Goal: Information Seeking & Learning: Learn about a topic

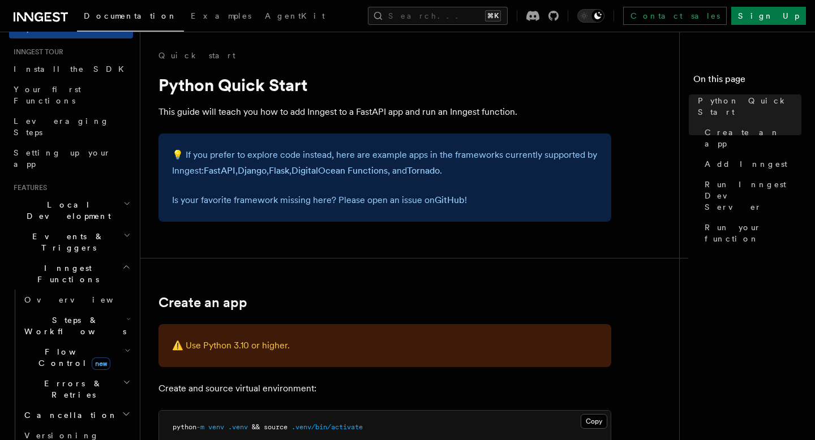
scroll to position [657, 0]
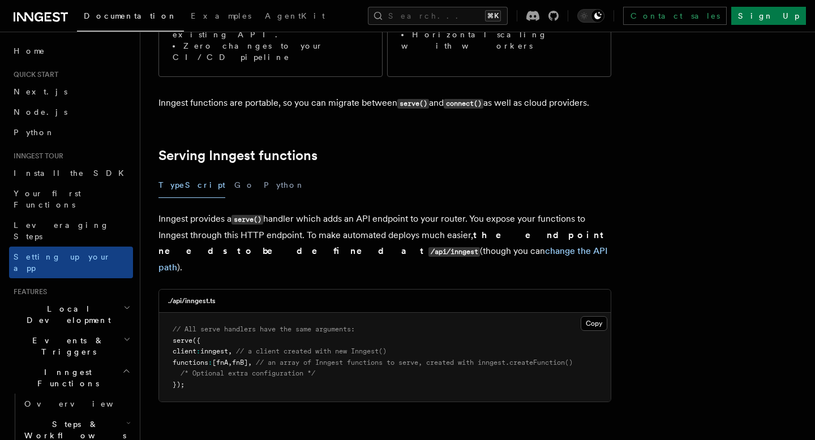
scroll to position [311, 0]
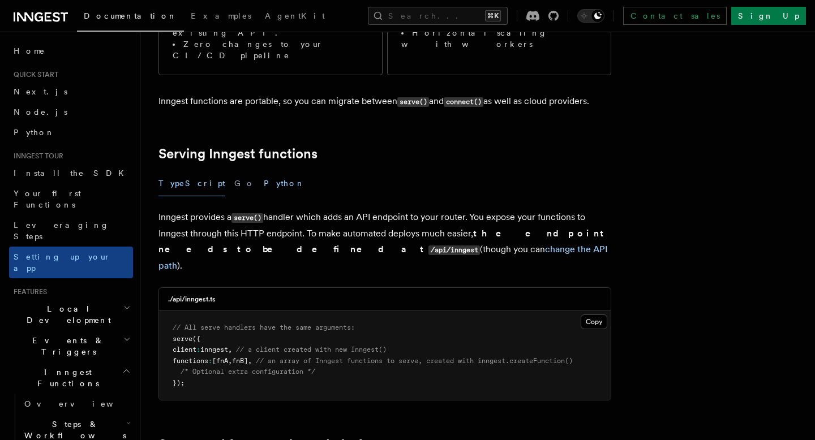
click at [264, 171] on button "Python" at bounding box center [284, 183] width 41 height 25
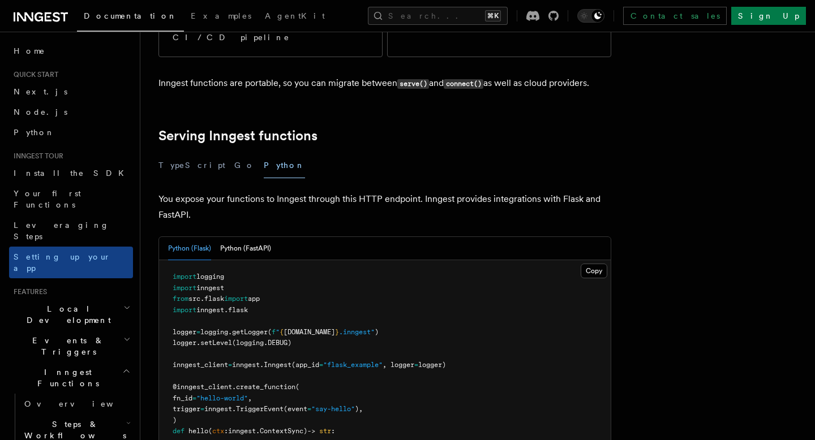
scroll to position [329, 0]
click at [234, 153] on button "Go" at bounding box center [244, 165] width 20 height 25
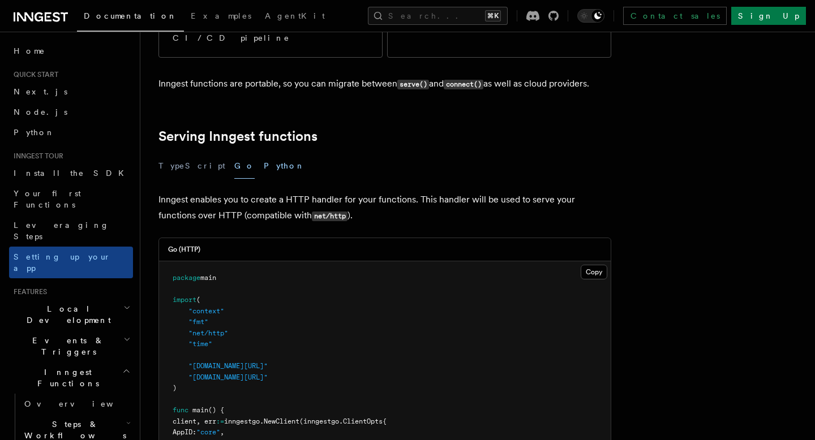
click at [264, 153] on button "Python" at bounding box center [284, 165] width 41 height 25
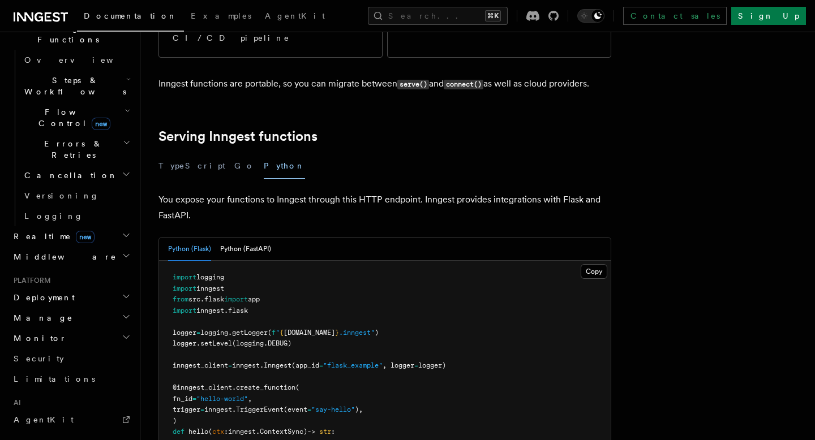
scroll to position [359, 0]
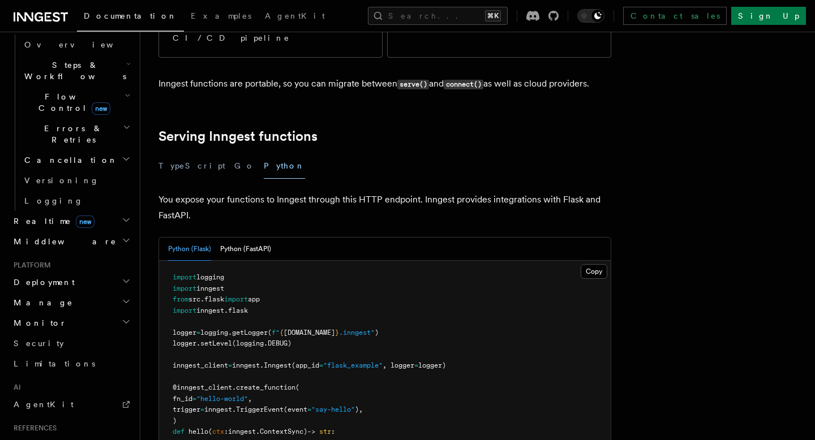
click at [125, 277] on icon "button" at bounding box center [126, 281] width 9 height 9
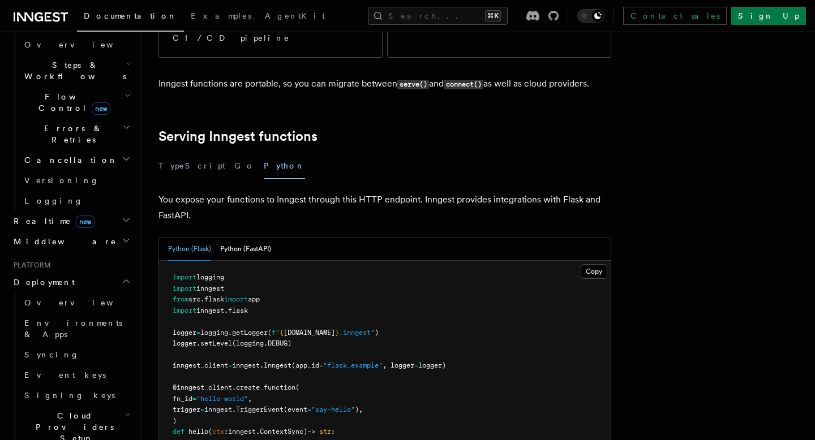
click at [125, 277] on icon "button" at bounding box center [126, 281] width 9 height 9
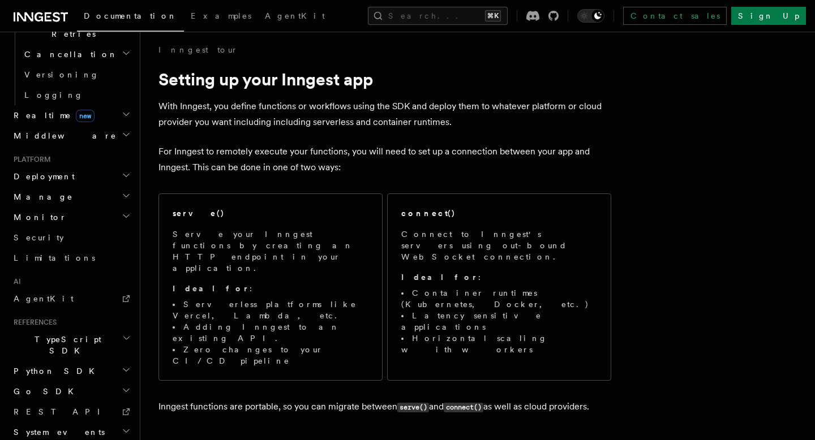
scroll to position [0, 0]
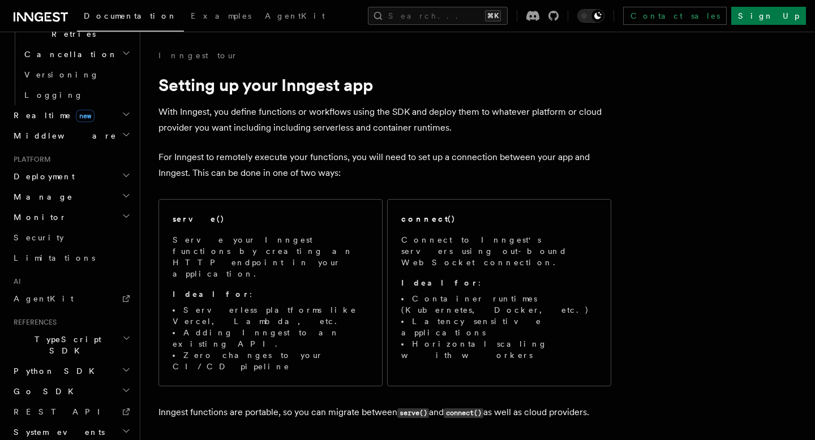
click at [96, 422] on h2 "System events" at bounding box center [71, 432] width 124 height 20
click at [83, 361] on h2 "Python SDK" at bounding box center [71, 371] width 124 height 20
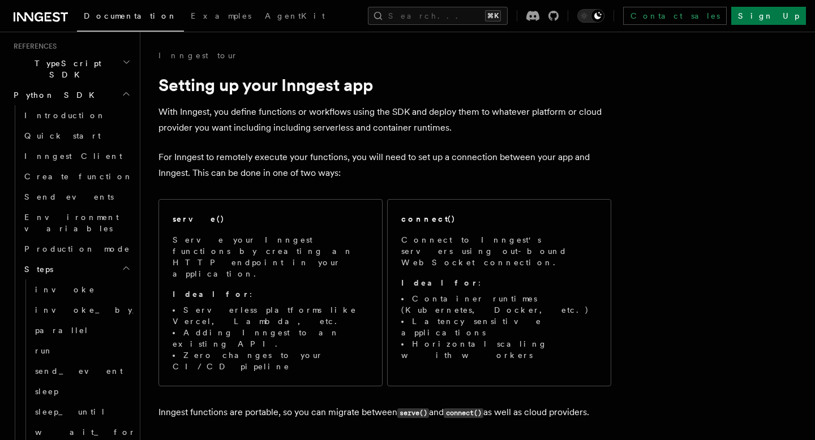
scroll to position [746, 0]
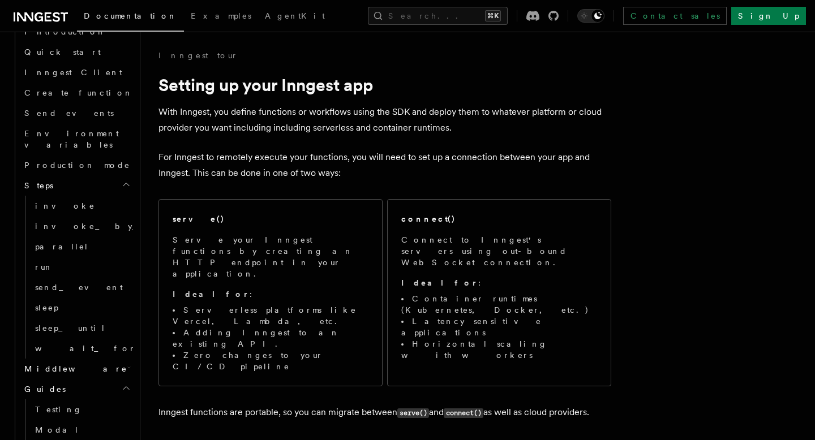
scroll to position [829, 0]
click at [65, 360] on span "Middleware" at bounding box center [74, 365] width 108 height 11
